Goal: Task Accomplishment & Management: Complete application form

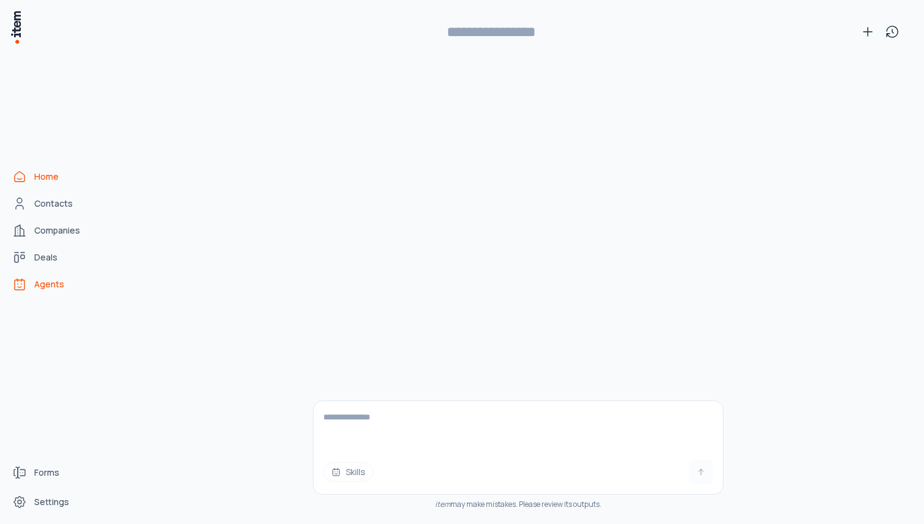
click at [47, 290] on span "Agents" at bounding box center [49, 284] width 30 height 12
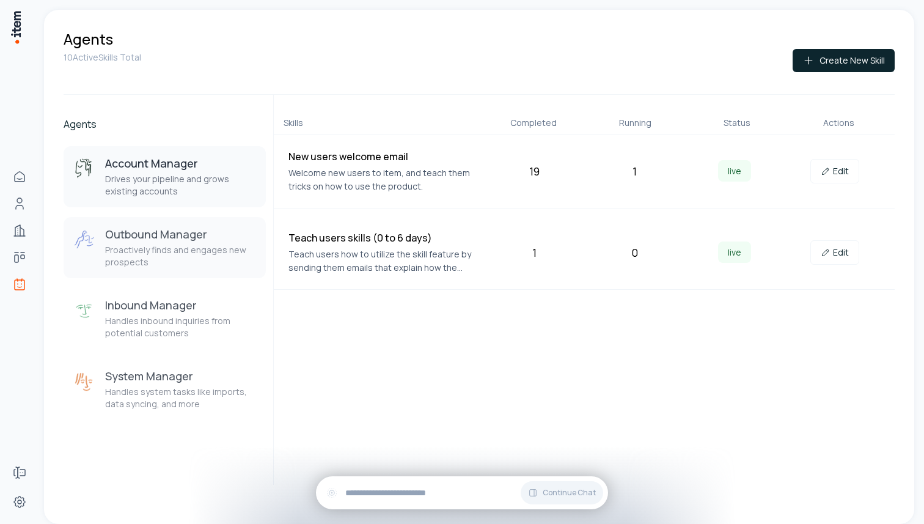
click at [189, 246] on p "Proactively finds and engages new prospects" at bounding box center [180, 256] width 151 height 24
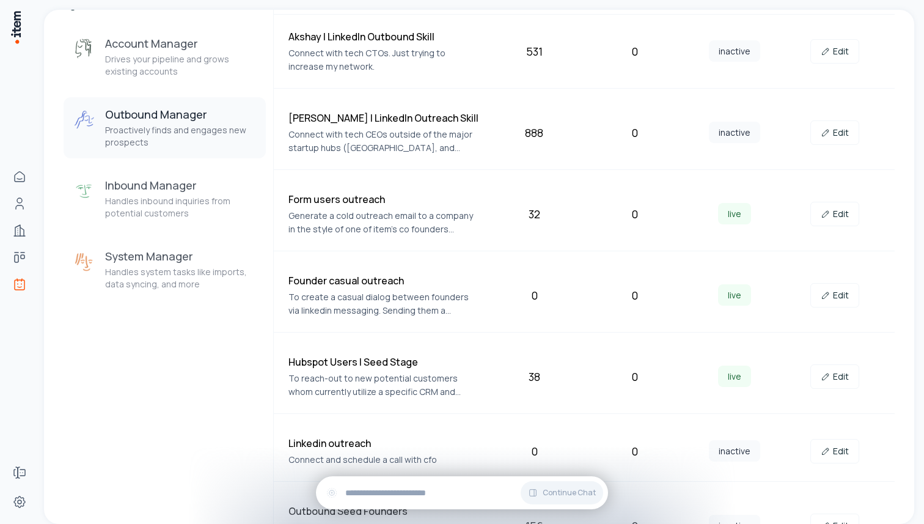
scroll to position [79, 0]
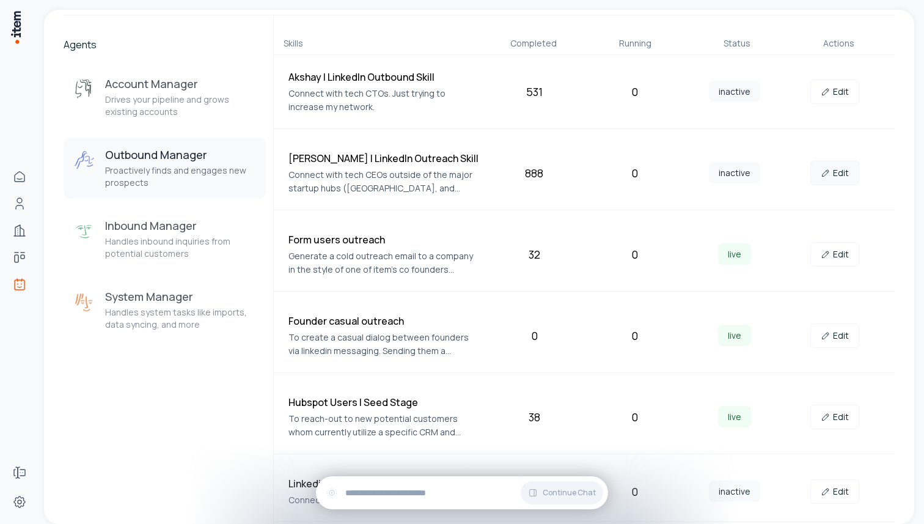
click at [849, 170] on link "Edit" at bounding box center [834, 173] width 49 height 24
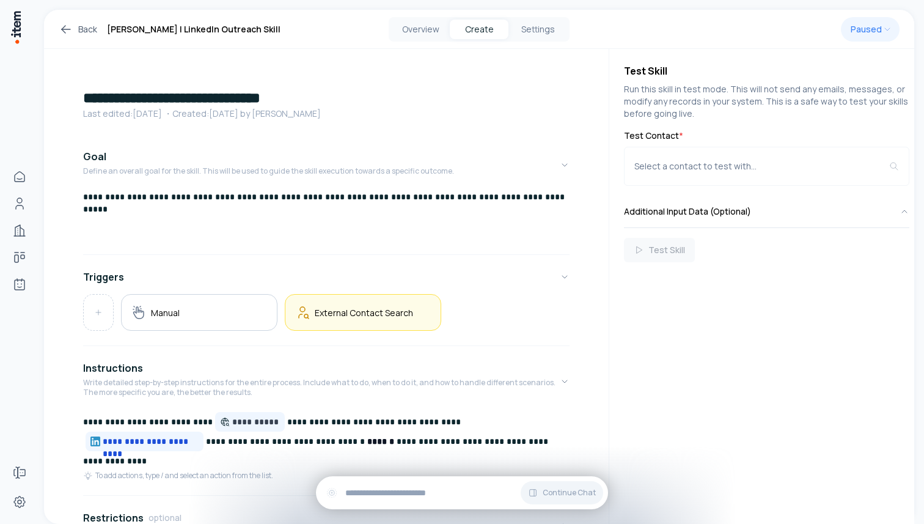
click at [373, 313] on h5 "External Contact Search" at bounding box center [364, 313] width 98 height 12
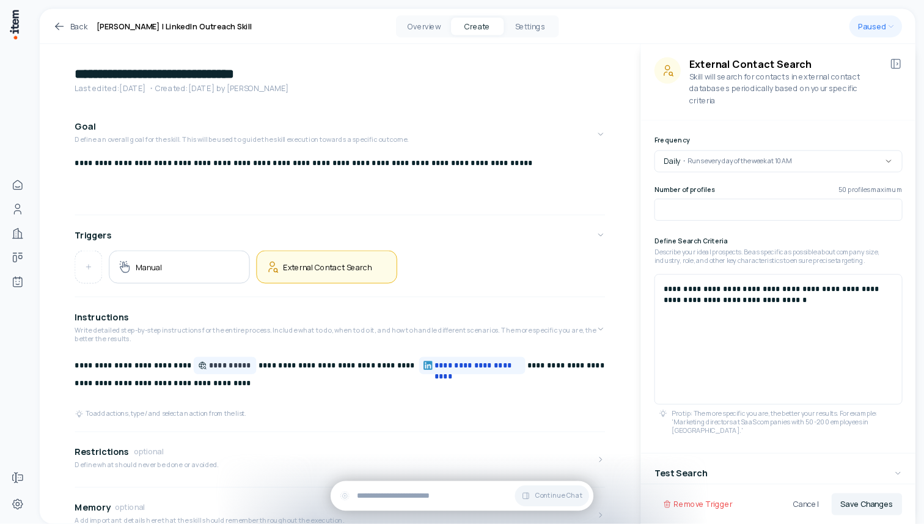
scroll to position [16, 0]
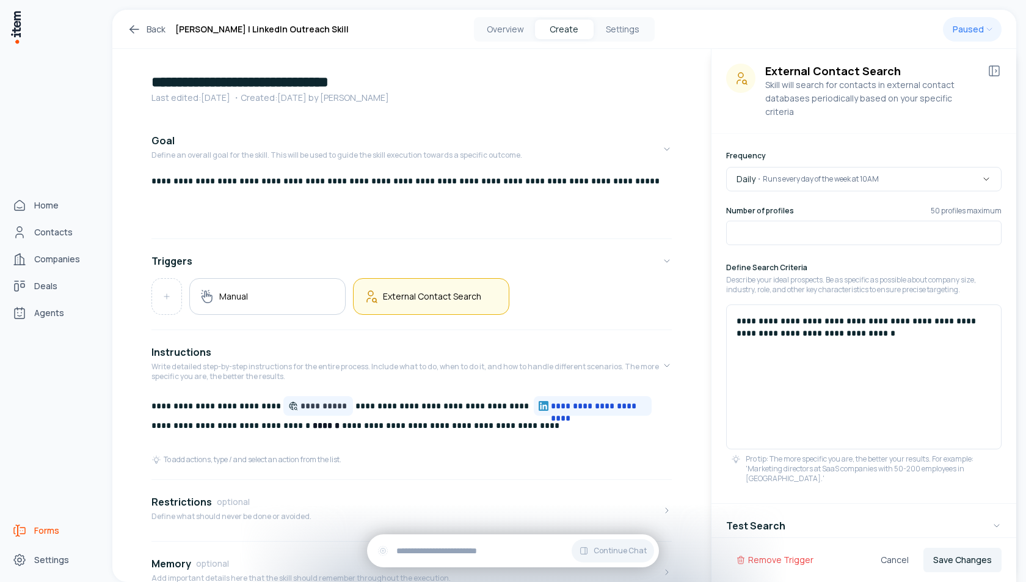
click at [26, 523] on icon "Forms" at bounding box center [19, 530] width 15 height 15
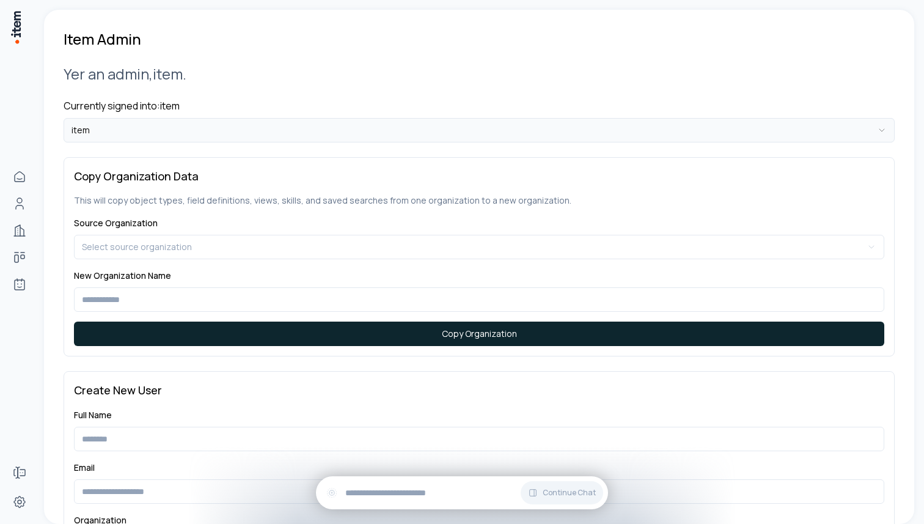
click at [196, 131] on html "**********" at bounding box center [462, 262] width 924 height 524
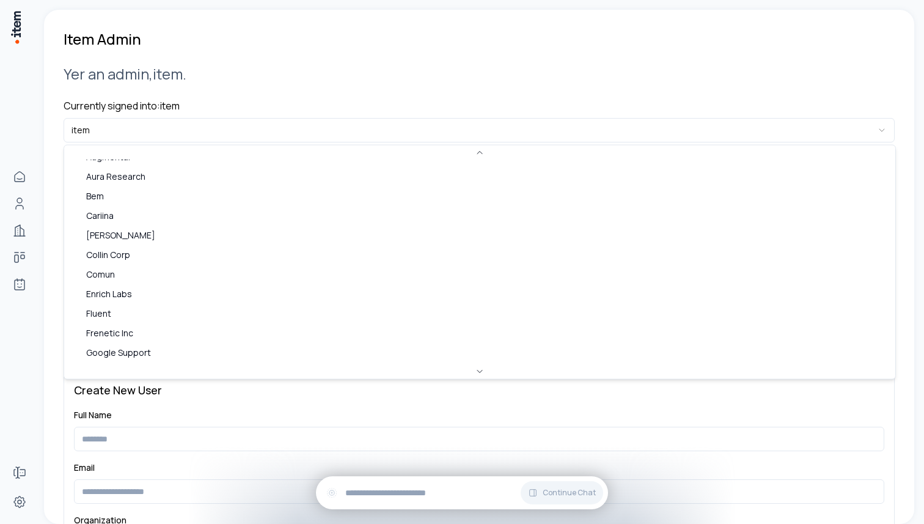
scroll to position [101, 0]
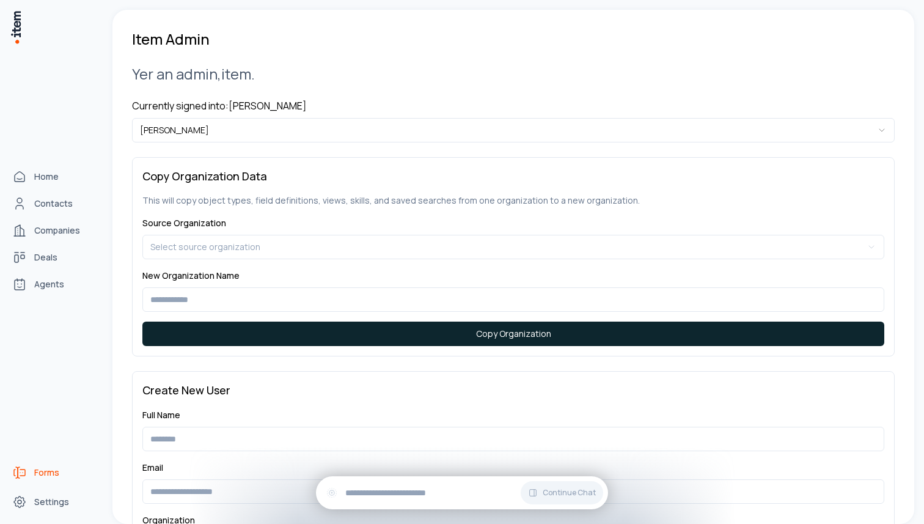
click at [23, 474] on icon "Forms" at bounding box center [19, 472] width 15 height 15
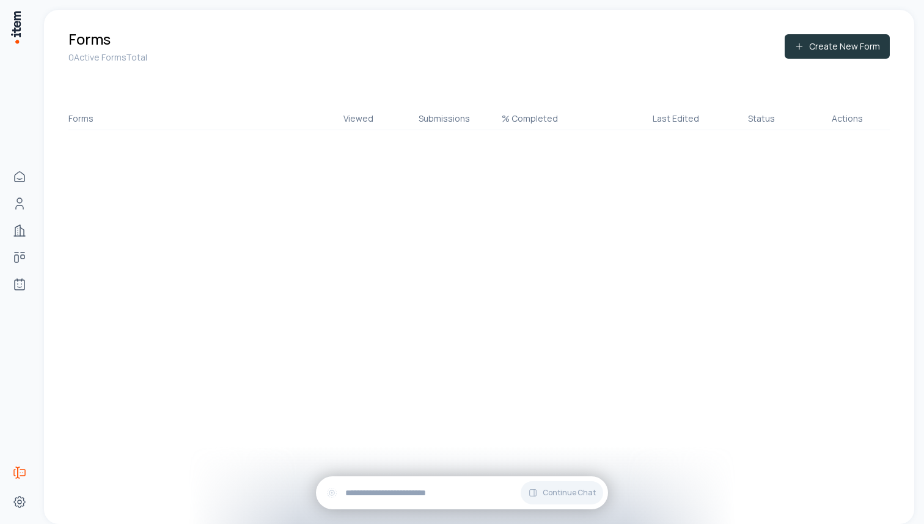
click at [809, 52] on button "Create New Form" at bounding box center [836, 46] width 105 height 24
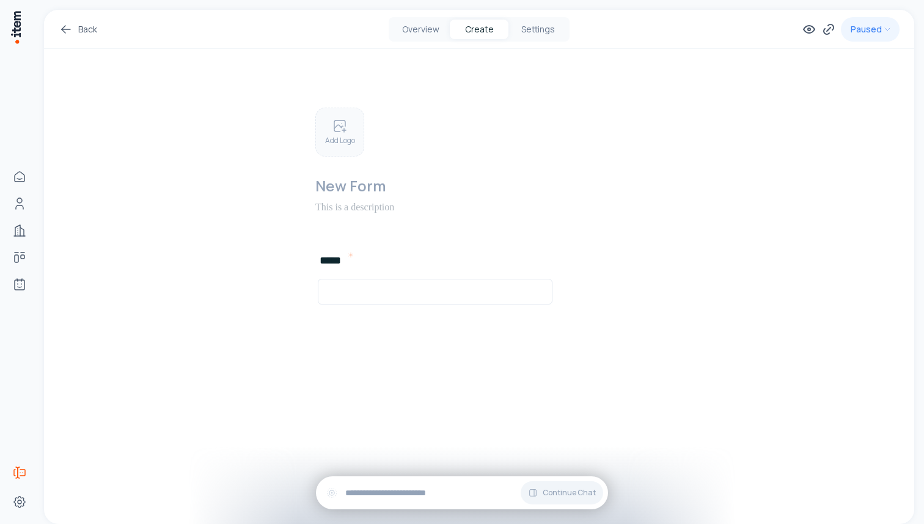
click at [331, 136] on p "Add Logo" at bounding box center [340, 141] width 30 height 10
click at [360, 174] on h2 at bounding box center [499, 180] width 369 height 20
click at [361, 181] on h2 at bounding box center [499, 180] width 369 height 20
click at [472, 338] on div "********* ***** Add New Element To pick up a draggable item, press the space ba…" at bounding box center [479, 225] width 411 height 352
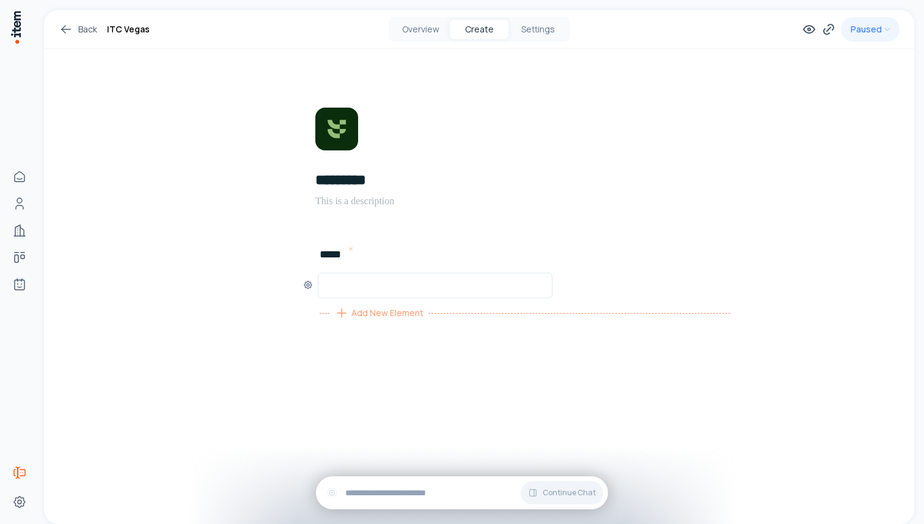
click at [398, 309] on span "Add New Element" at bounding box center [387, 312] width 72 height 13
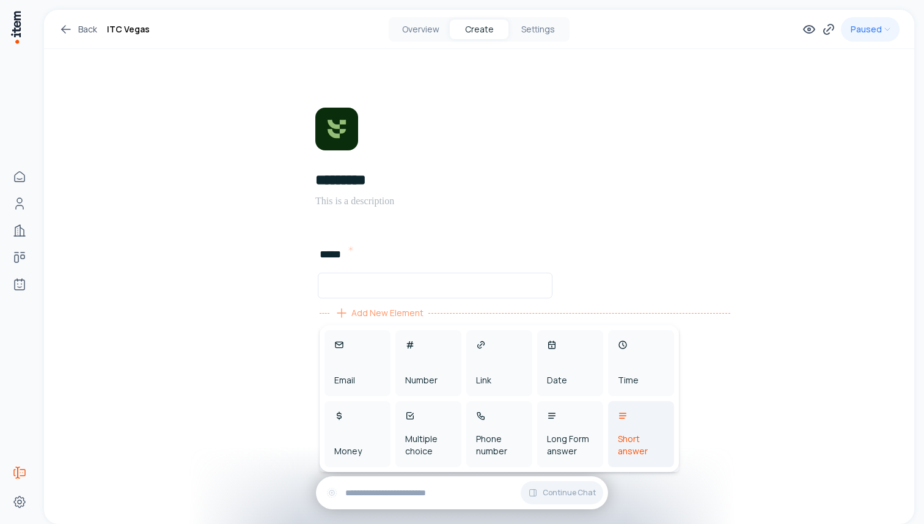
click at [630, 435] on div "Short answer" at bounding box center [641, 445] width 46 height 24
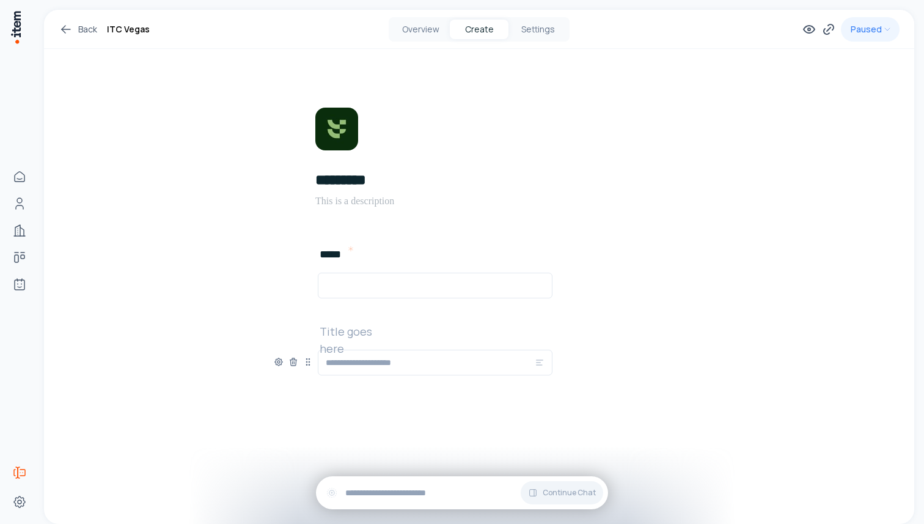
click at [365, 326] on h2 at bounding box center [358, 331] width 78 height 17
click at [392, 361] on input "text" at bounding box center [430, 362] width 209 height 15
type input "**********"
click at [616, 261] on div "***** Add New Element" at bounding box center [479, 284] width 411 height 77
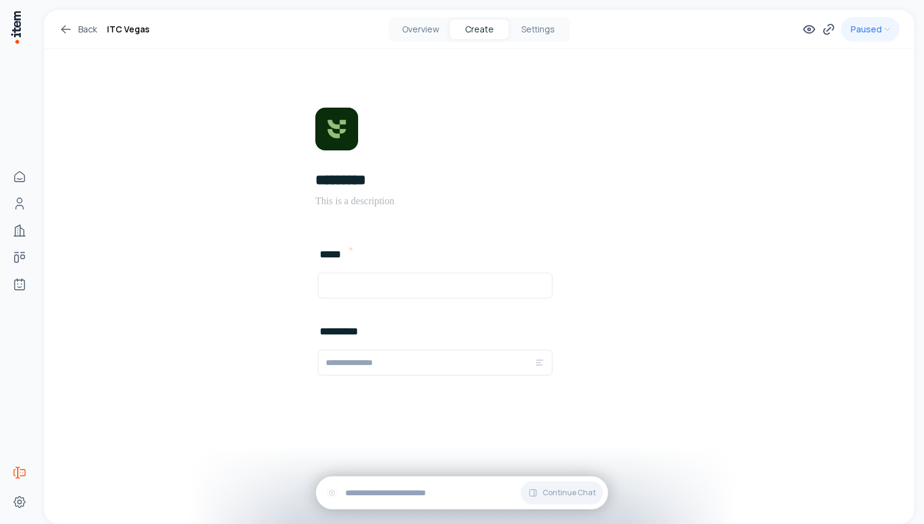
click at [65, 30] on icon at bounding box center [66, 29] width 15 height 15
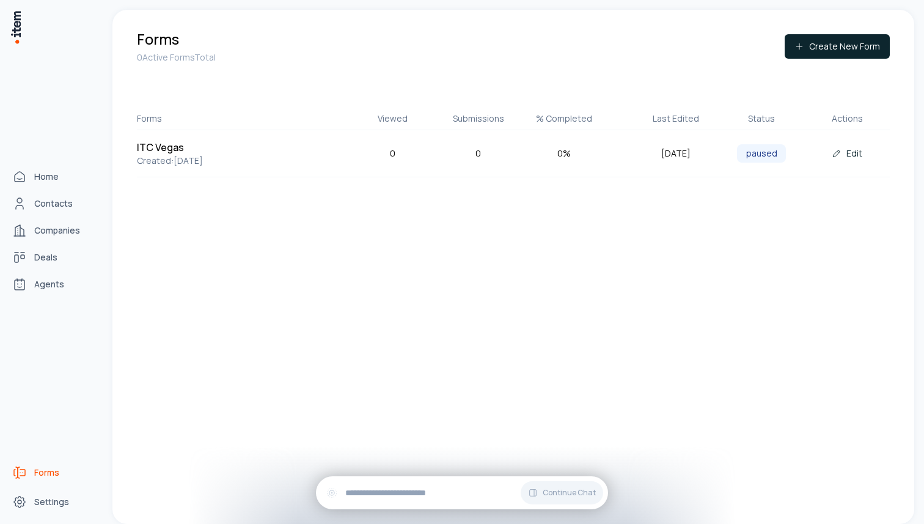
click at [17, 24] on img at bounding box center [16, 27] width 12 height 35
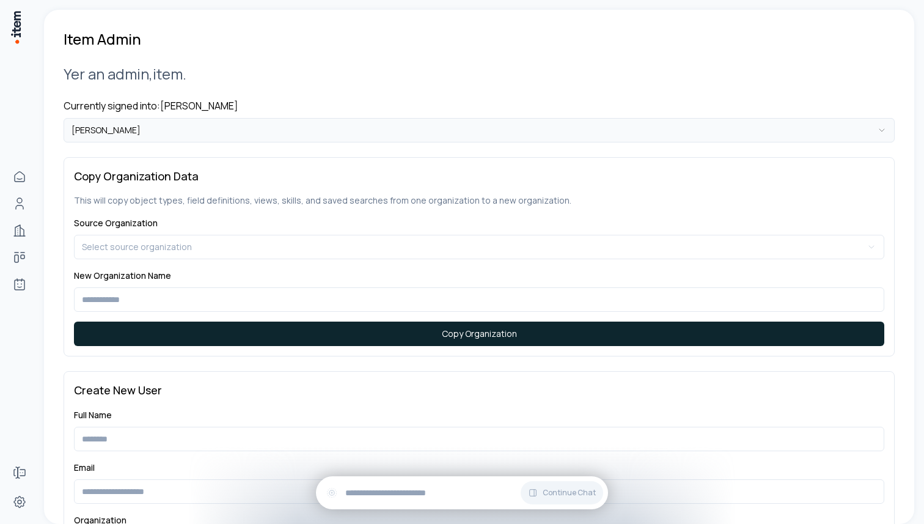
click at [205, 129] on html "**********" at bounding box center [462, 262] width 924 height 524
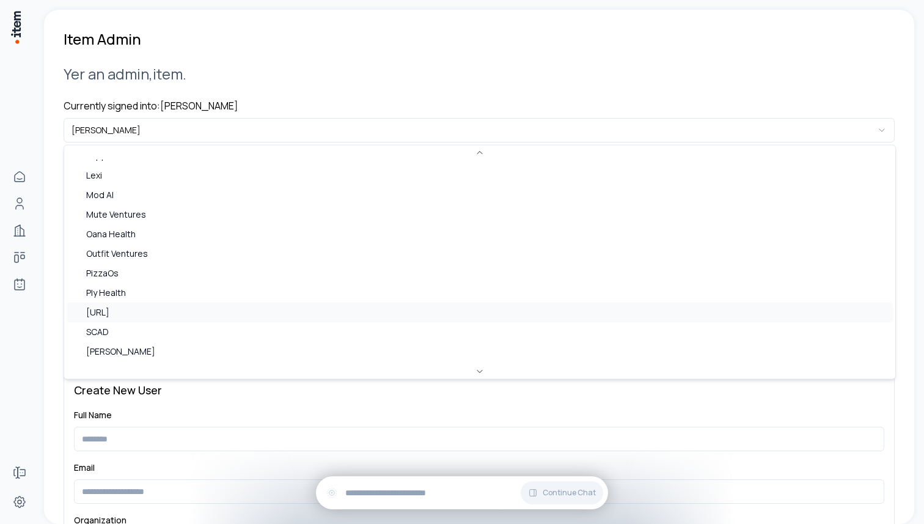
scroll to position [575, 0]
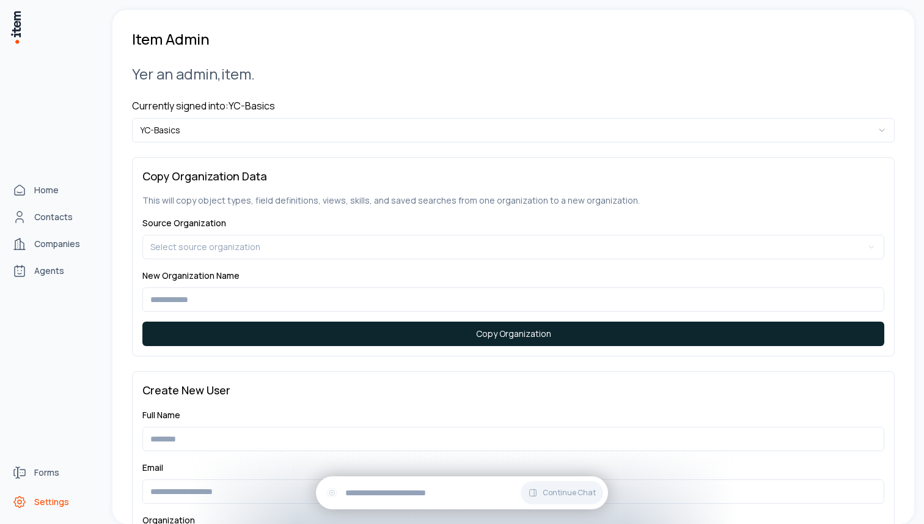
click at [41, 503] on span "Settings" at bounding box center [51, 501] width 35 height 12
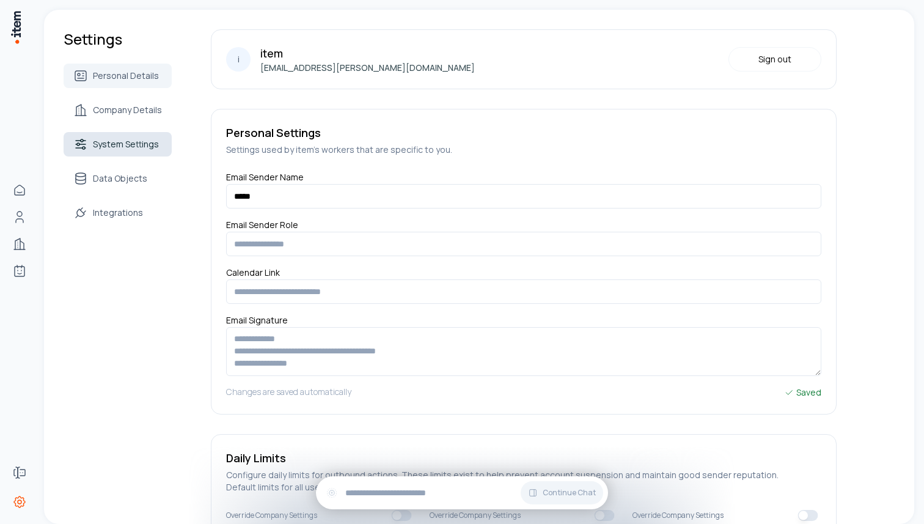
click at [123, 146] on span "System Settings" at bounding box center [126, 144] width 66 height 12
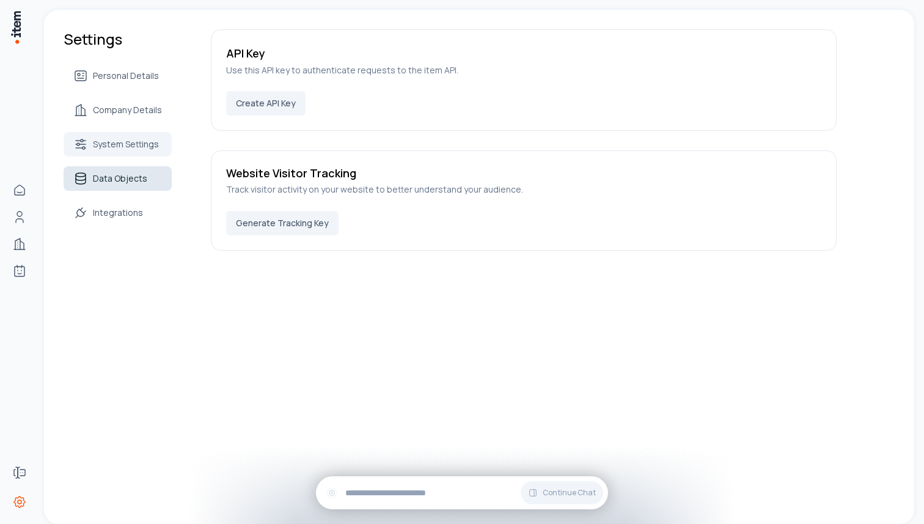
click at [137, 178] on span "Data Objects" at bounding box center [120, 178] width 54 height 12
